Goal: Navigation & Orientation: Find specific page/section

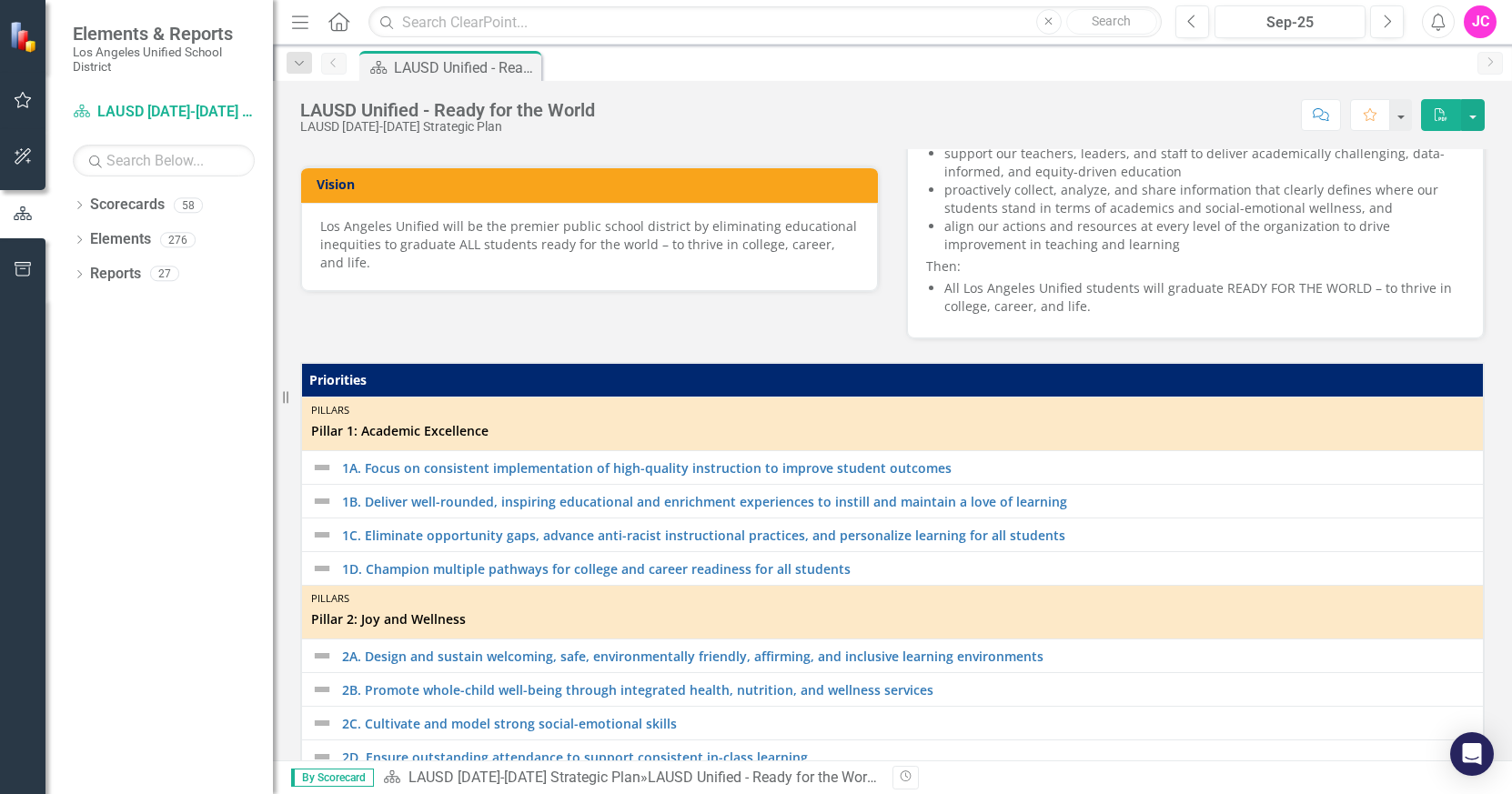
scroll to position [83, 0]
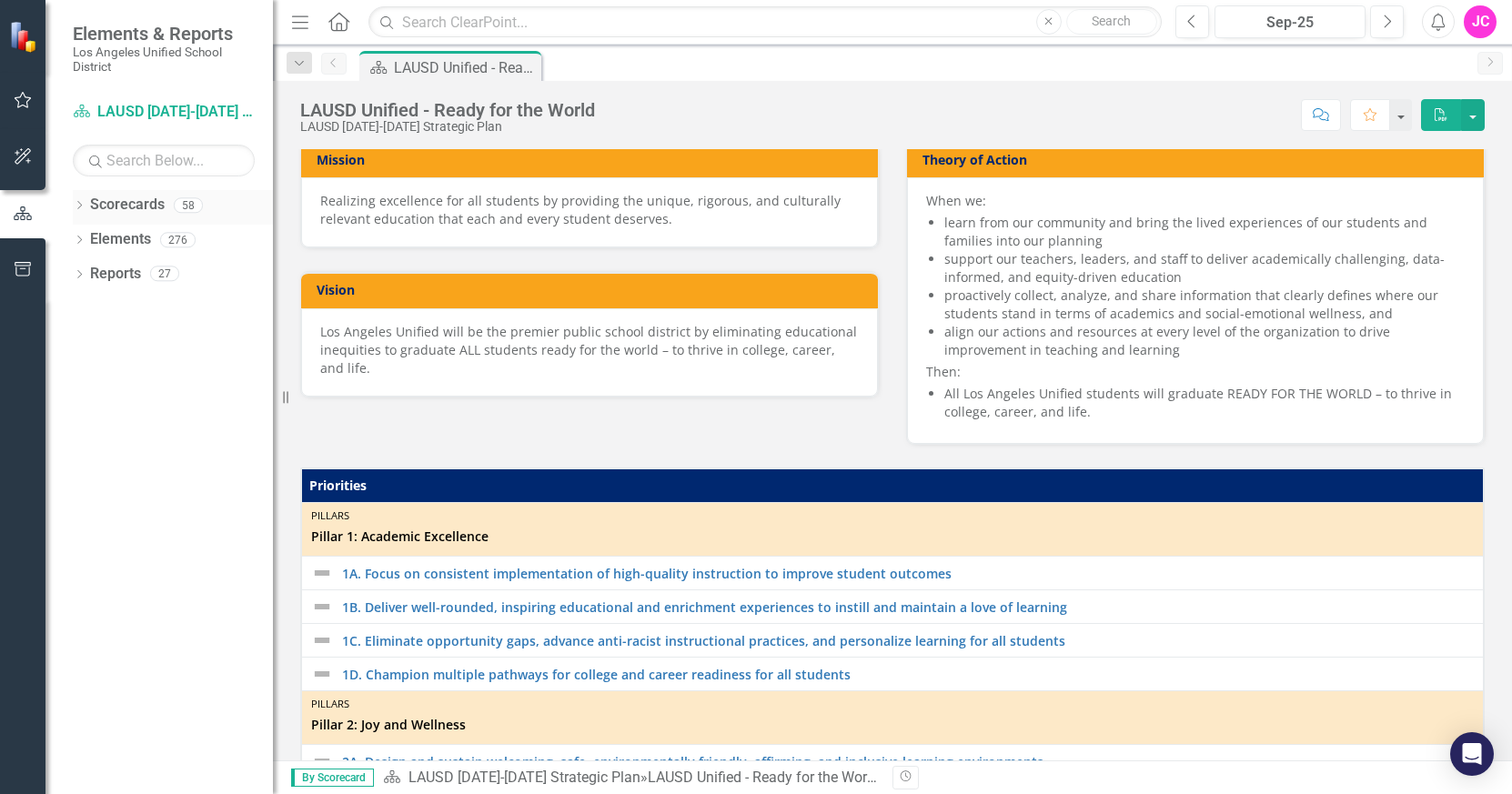
click at [125, 206] on link "Scorecards" at bounding box center [126, 204] width 74 height 21
click at [82, 204] on icon "Dropdown" at bounding box center [79, 206] width 13 height 10
click at [93, 241] on icon "Dropdown" at bounding box center [88, 239] width 14 height 11
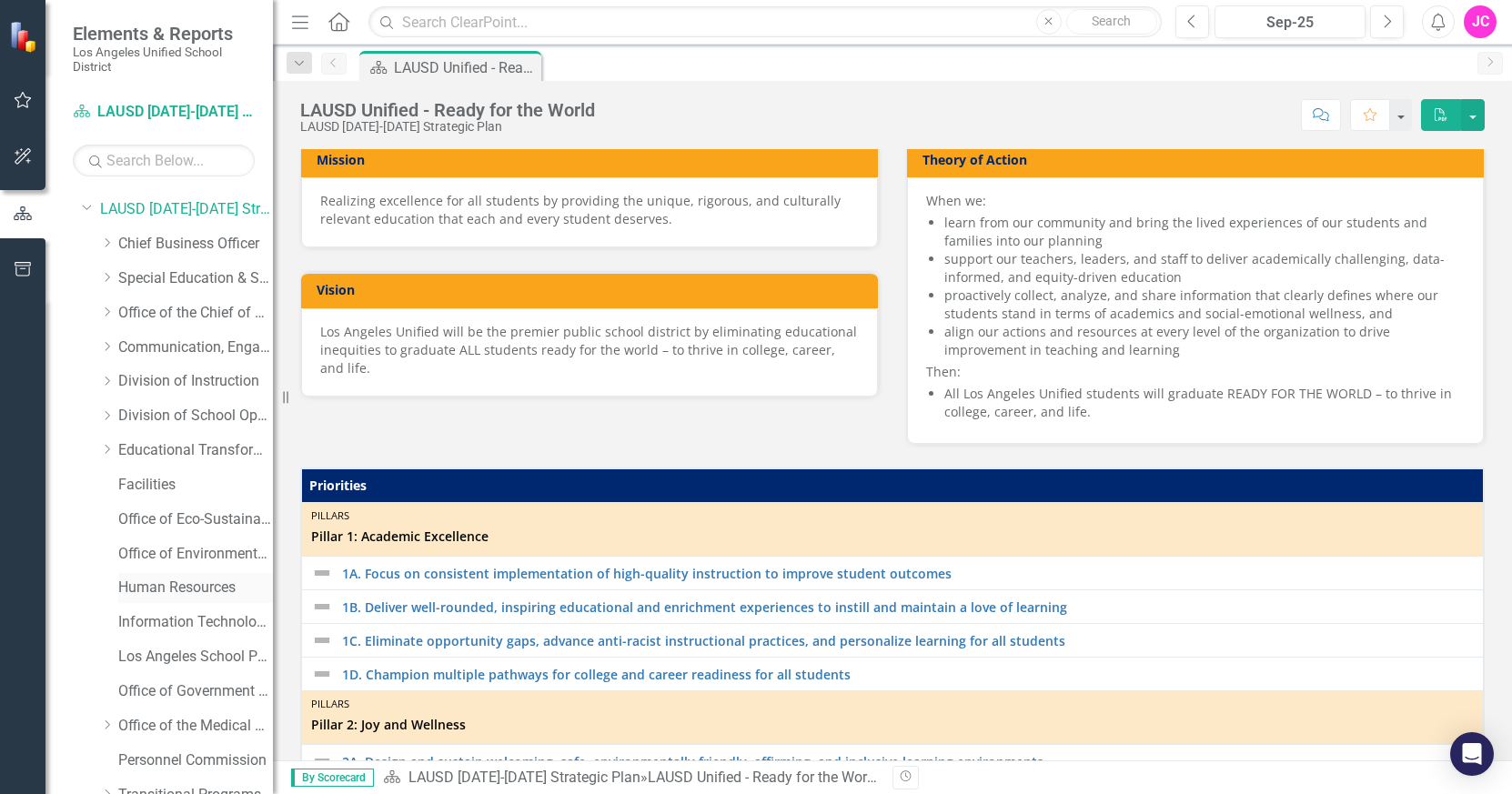
scroll to position [0, 0]
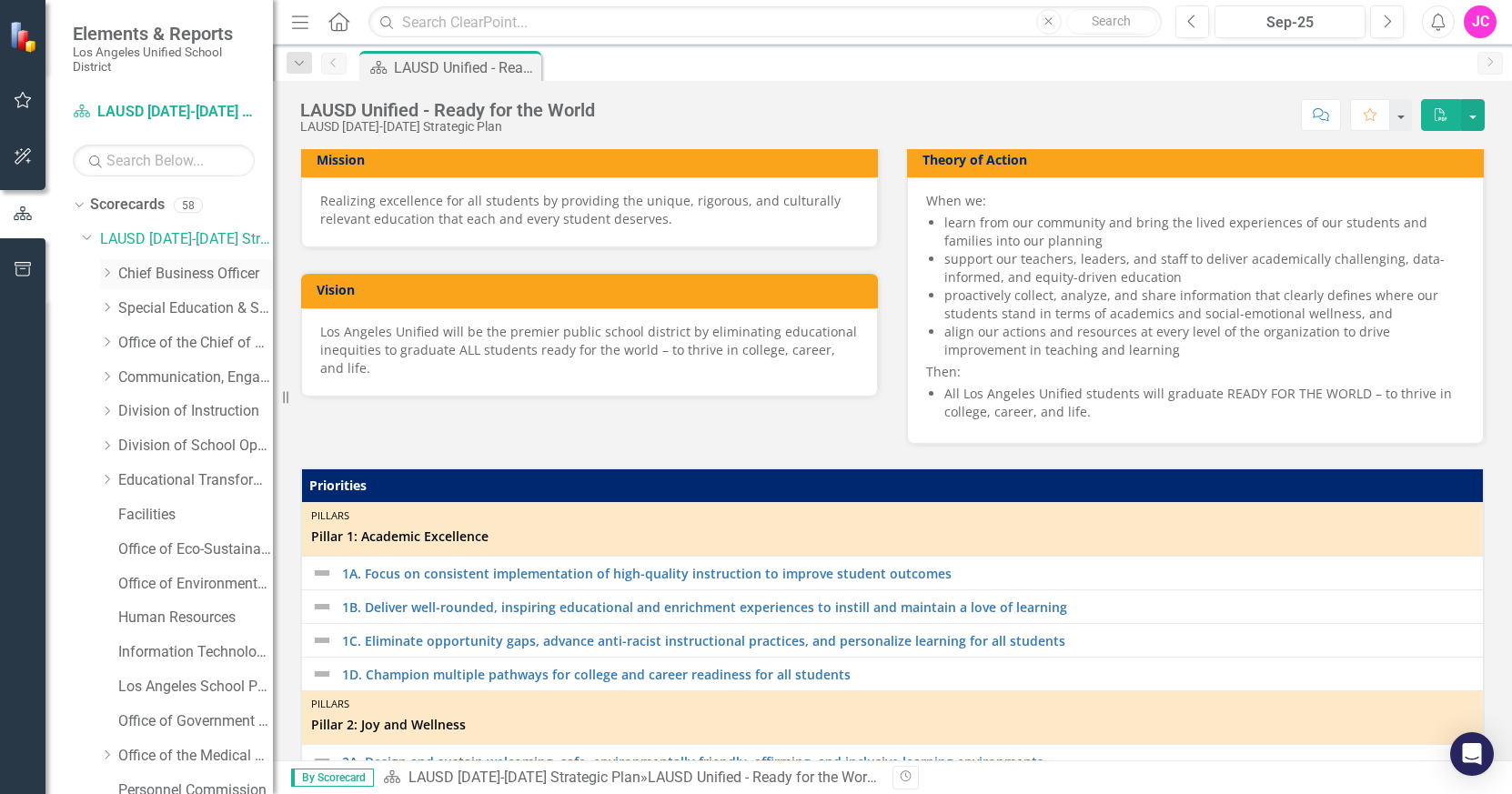
click at [106, 277] on icon "Dropdown" at bounding box center [106, 273] width 14 height 11
click at [106, 277] on div "Dropdown" at bounding box center [109, 274] width 18 height 9
click at [108, 308] on icon at bounding box center [107, 308] width 5 height 9
click at [108, 308] on icon "Dropdown" at bounding box center [105, 305] width 11 height 14
click at [110, 342] on icon "Dropdown" at bounding box center [106, 342] width 14 height 11
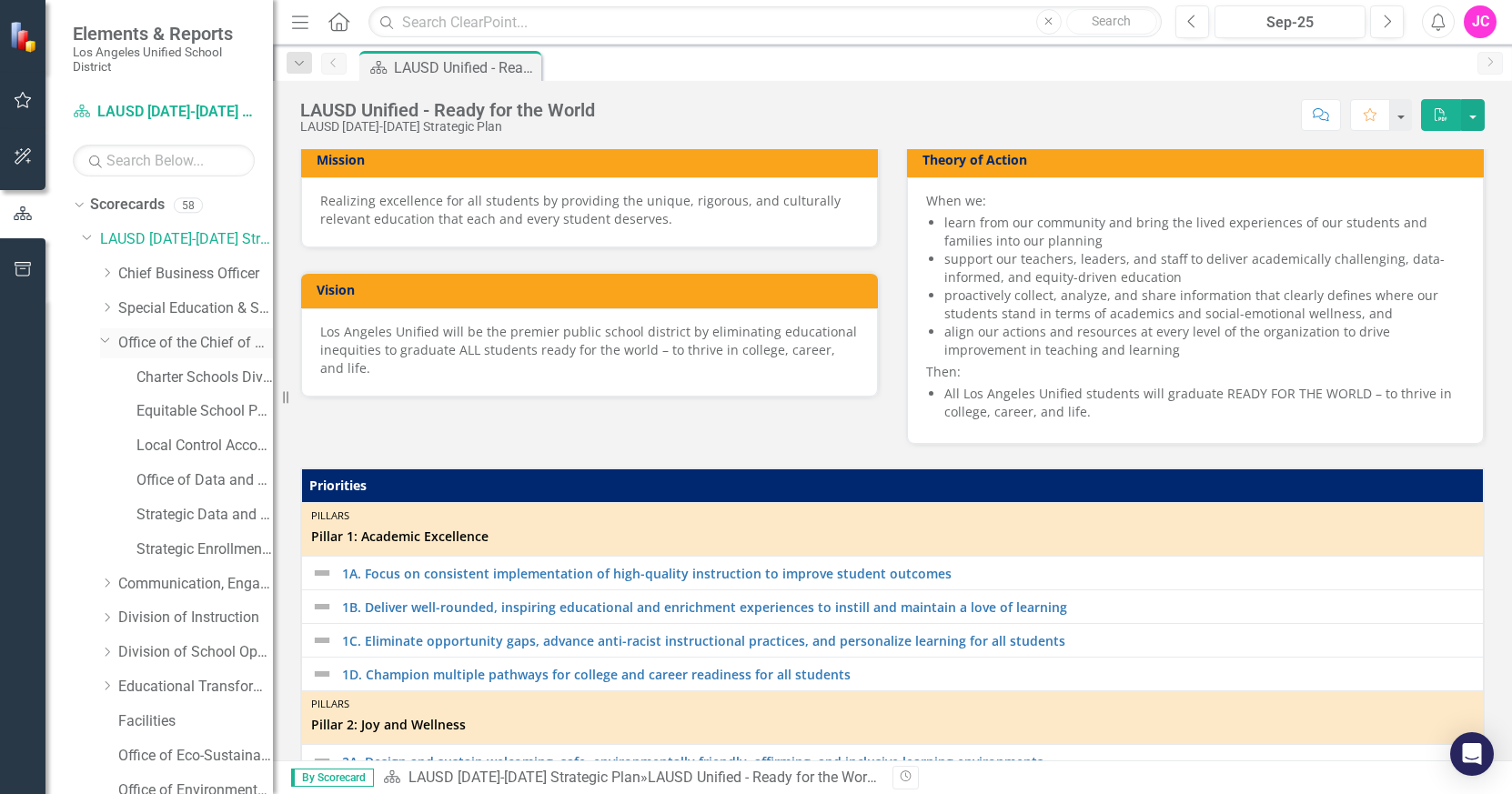
click at [110, 342] on div "Dropdown" at bounding box center [104, 339] width 16 height 14
click at [109, 443] on icon "Dropdown" at bounding box center [106, 445] width 14 height 11
click at [178, 514] on link "School Operations" at bounding box center [204, 515] width 137 height 21
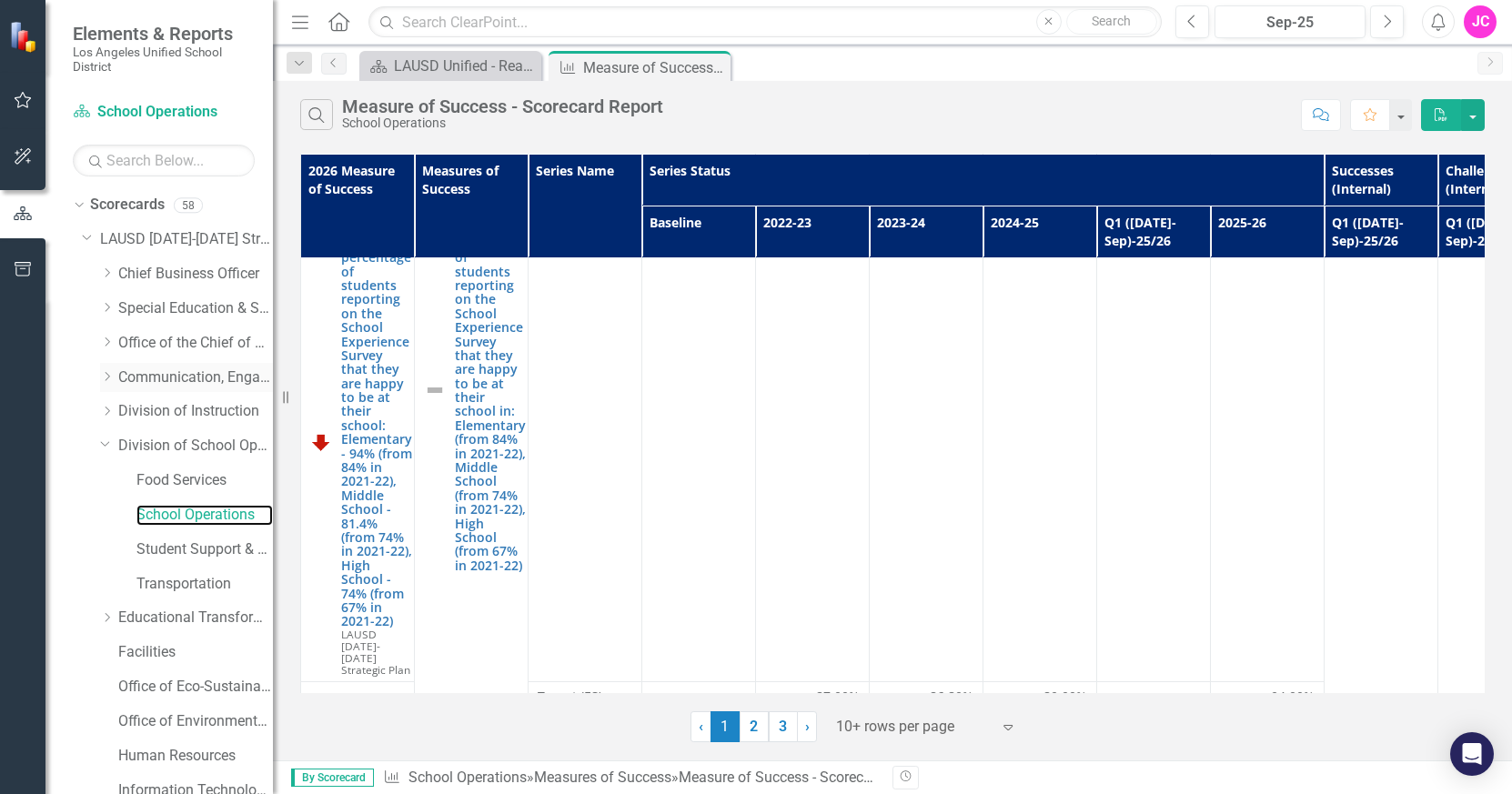
scroll to position [16, 0]
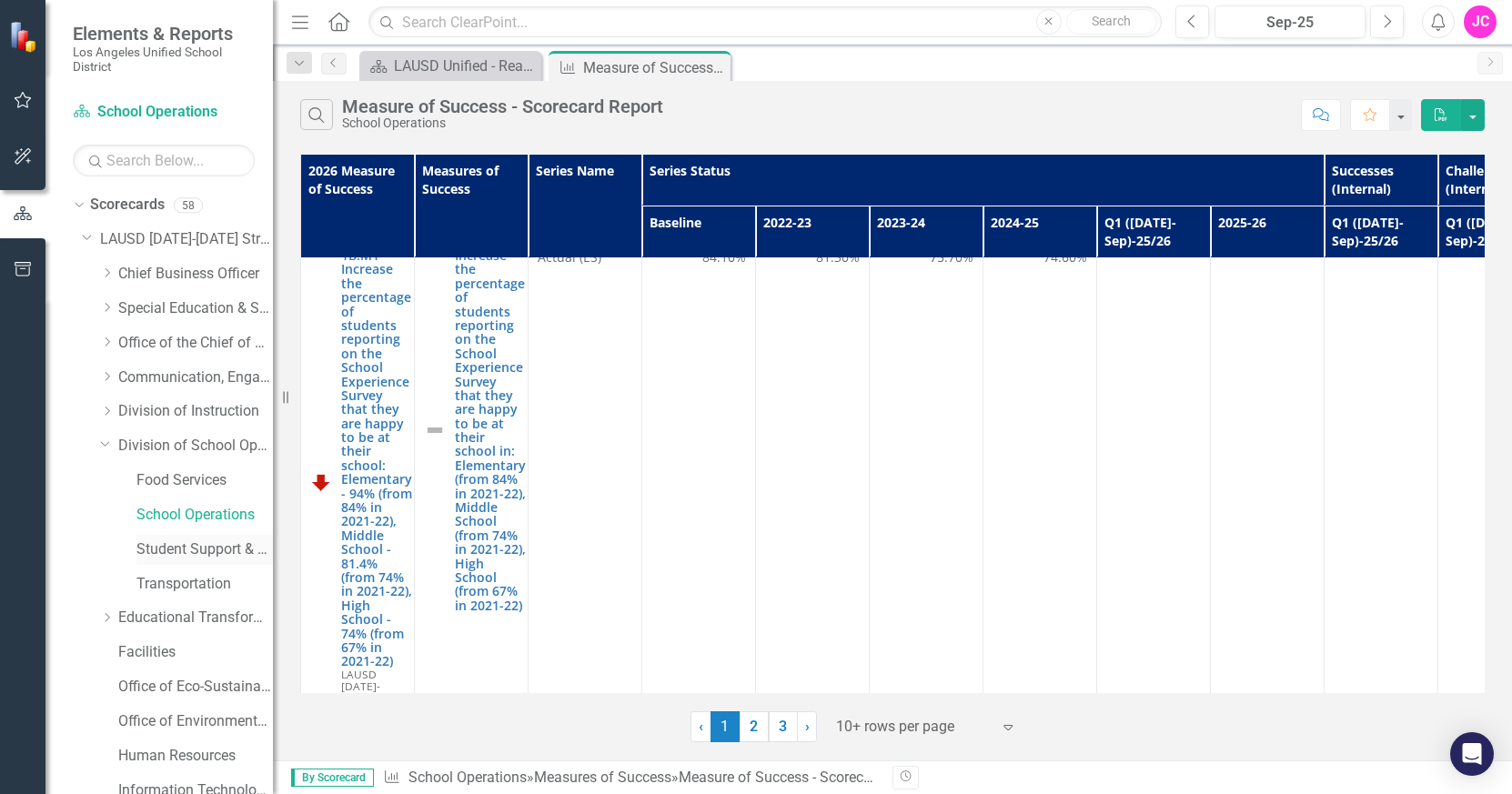
click at [178, 547] on link "Student Support & Attendance Services" at bounding box center [204, 549] width 137 height 21
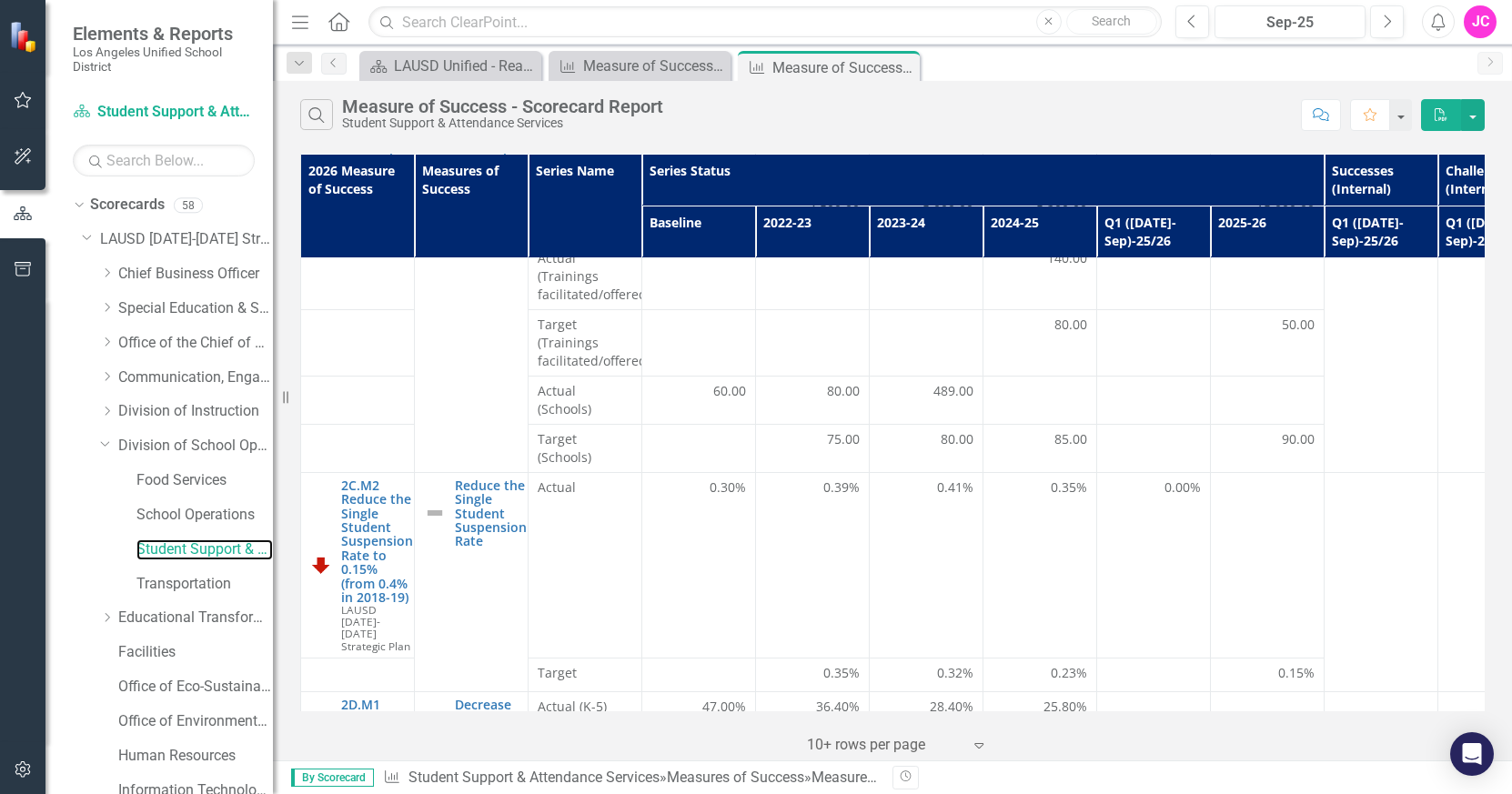
scroll to position [188, 0]
